Goal: Information Seeking & Learning: Learn about a topic

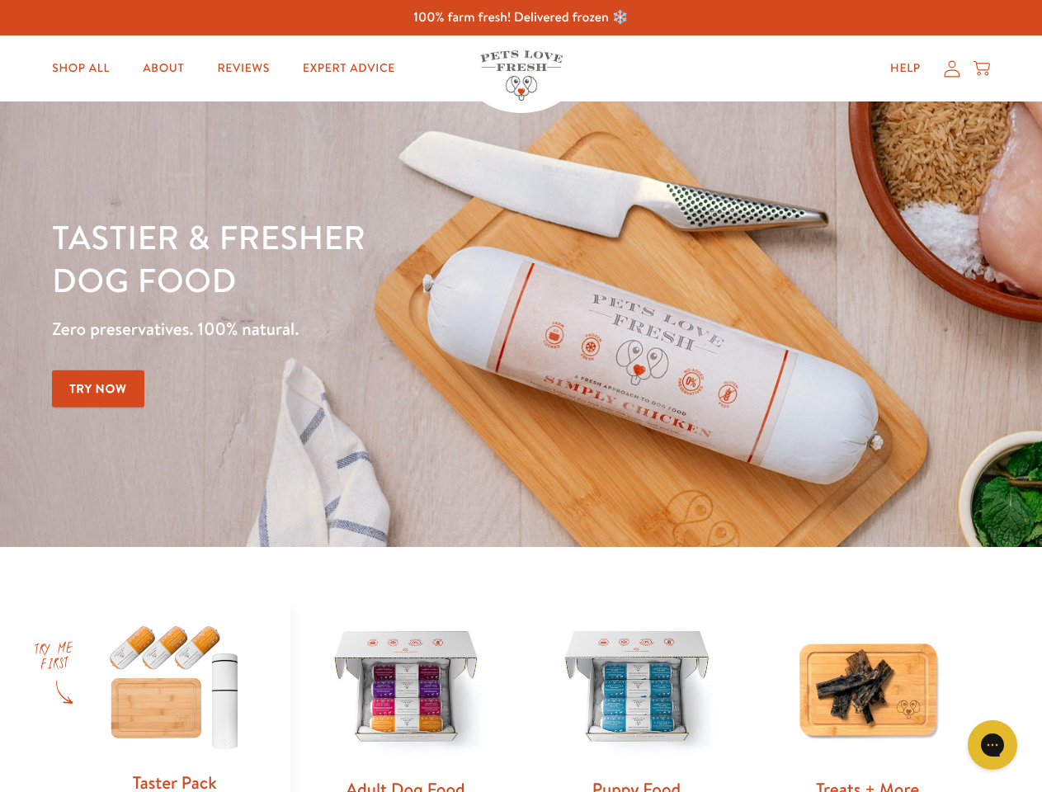
click at [521, 396] on div "Tastier & fresher dog food Zero preservatives. 100% natural. Try Now" at bounding box center [365, 324] width 626 height 218
click at [993, 745] on icon "Open gorgias live chat" at bounding box center [992, 745] width 16 height 16
